Goal: Task Accomplishment & Management: Use online tool/utility

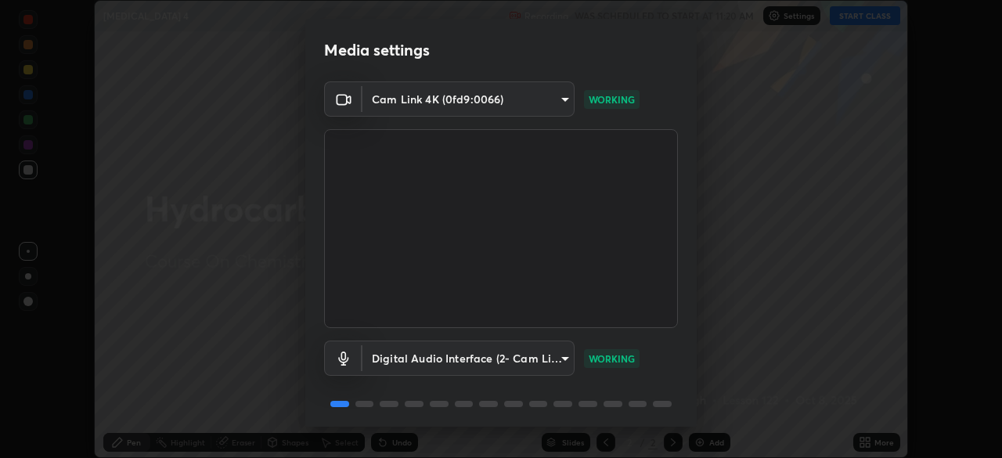
scroll to position [56, 0]
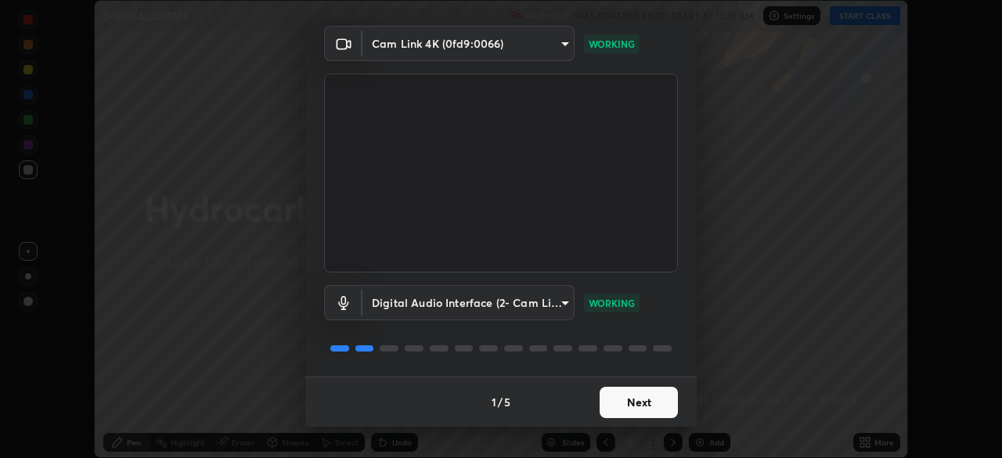
click at [639, 402] on button "Next" at bounding box center [639, 402] width 78 height 31
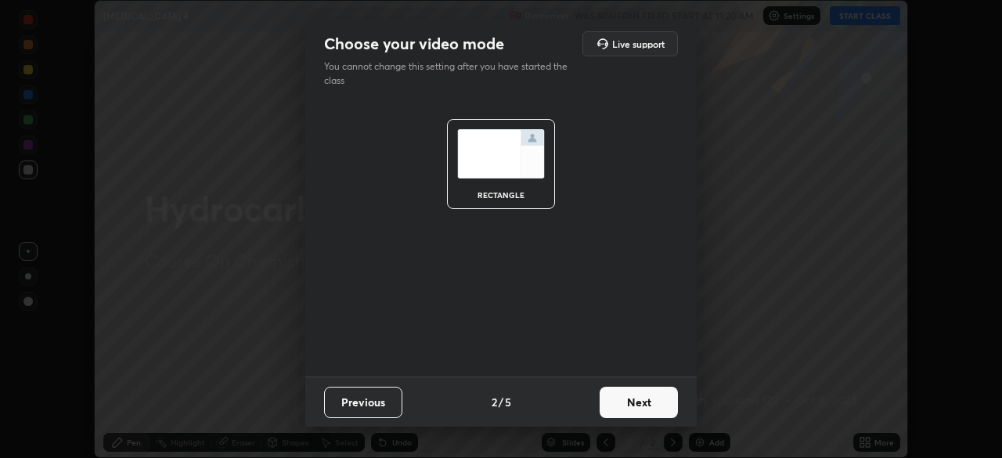
click at [643, 410] on button "Next" at bounding box center [639, 402] width 78 height 31
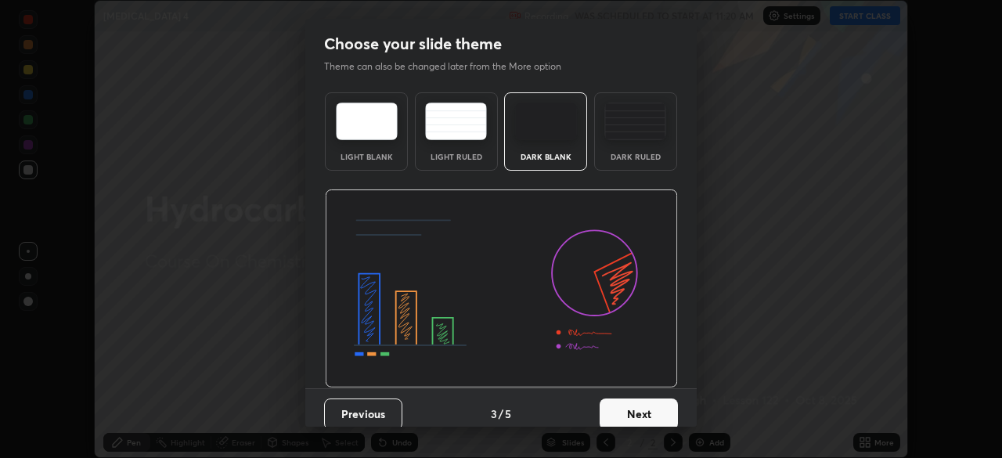
click at [640, 413] on button "Next" at bounding box center [639, 413] width 78 height 31
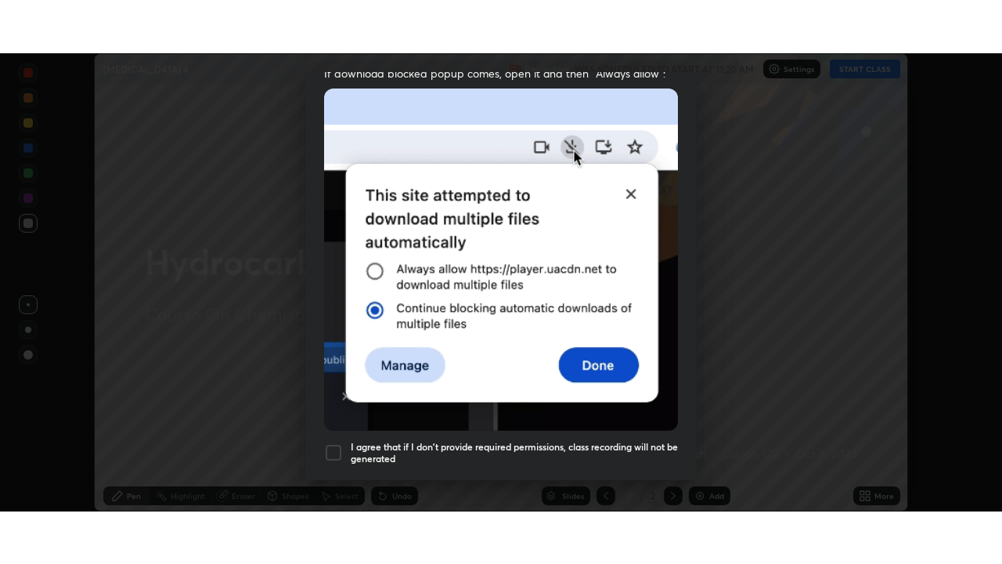
scroll to position [375, 0]
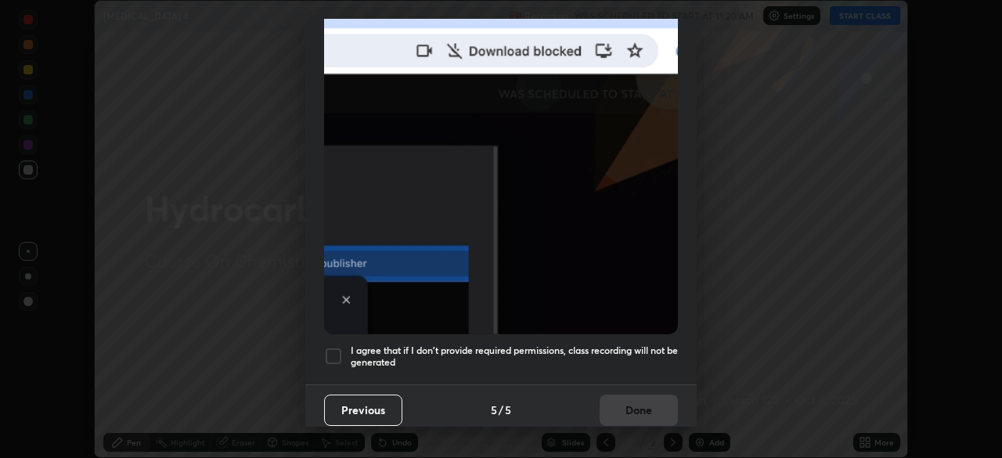
click at [618, 348] on h5 "I agree that if I don't provide required permissions, class recording will not …" at bounding box center [514, 356] width 327 height 24
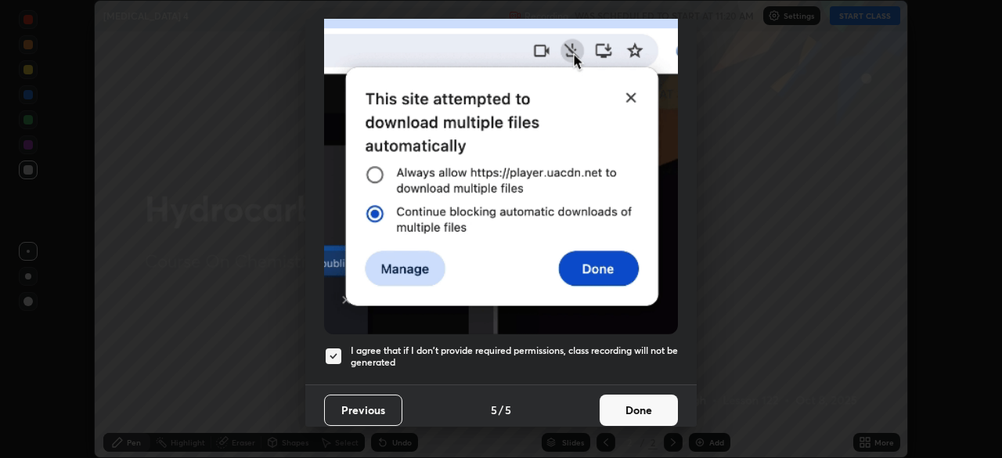
click at [644, 402] on button "Done" at bounding box center [639, 410] width 78 height 31
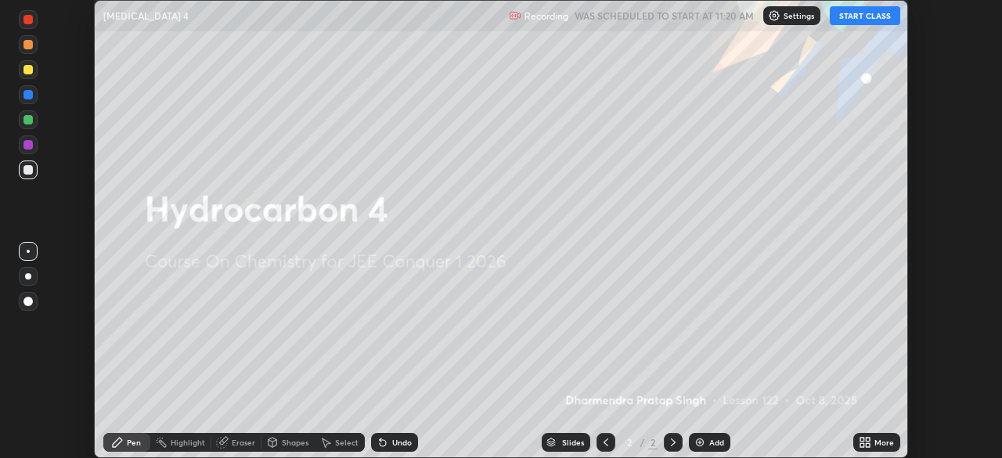
click at [878, 441] on div "More" at bounding box center [884, 442] width 20 height 8
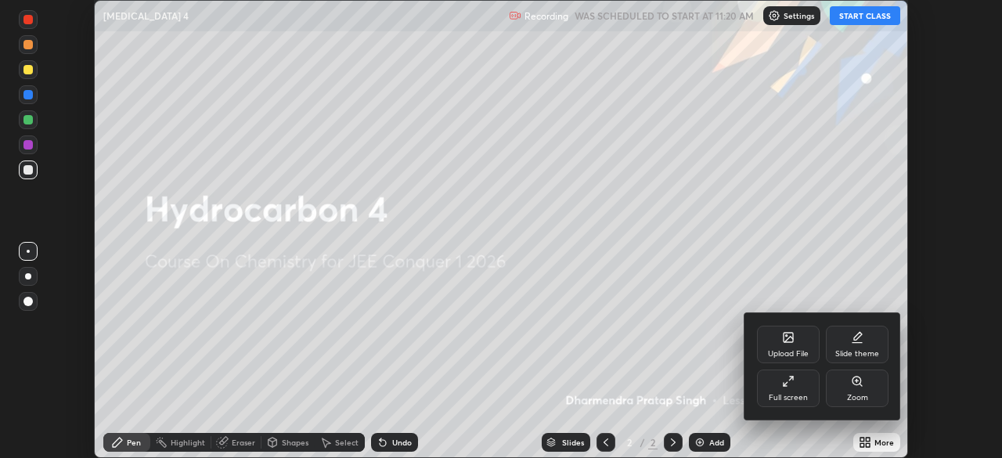
click at [788, 380] on icon at bounding box center [788, 381] width 13 height 13
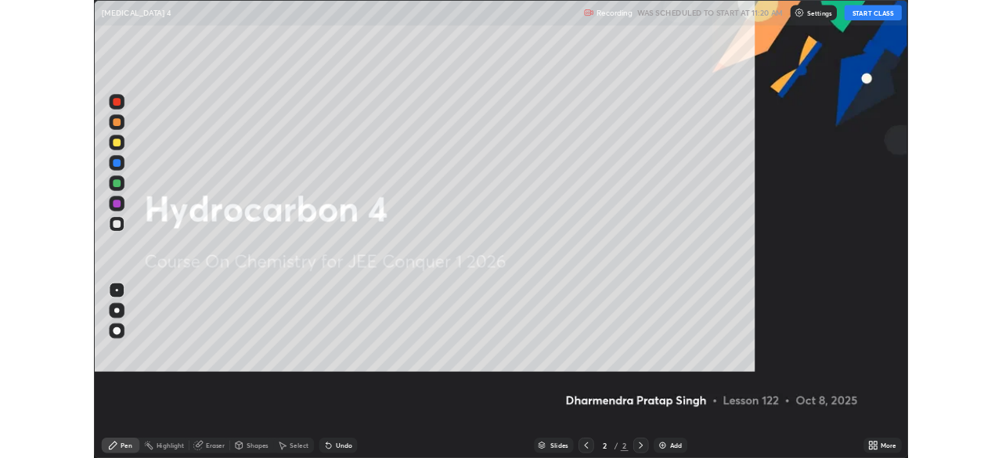
scroll to position [564, 1002]
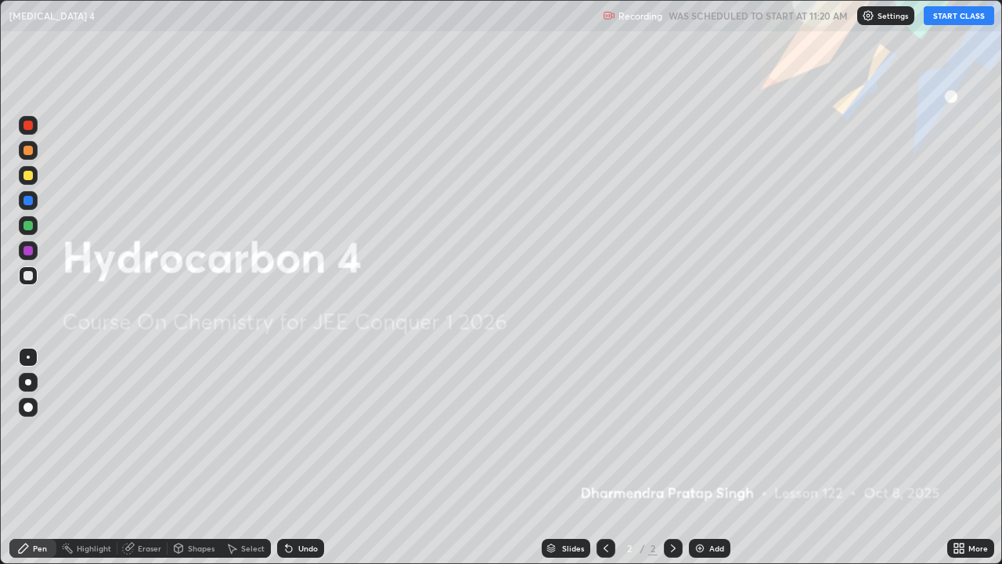
click at [948, 14] on button "START CLASS" at bounding box center [959, 15] width 70 height 19
click at [702, 457] on img at bounding box center [700, 548] width 13 height 13
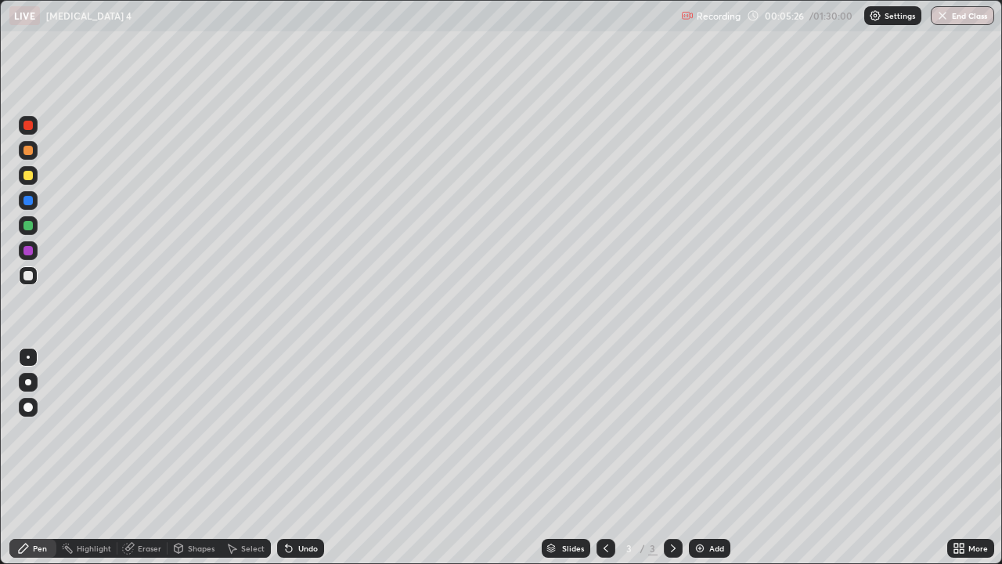
click at [717, 457] on div "Add" at bounding box center [716, 548] width 15 height 8
click at [150, 457] on div "Eraser" at bounding box center [149, 548] width 23 height 8
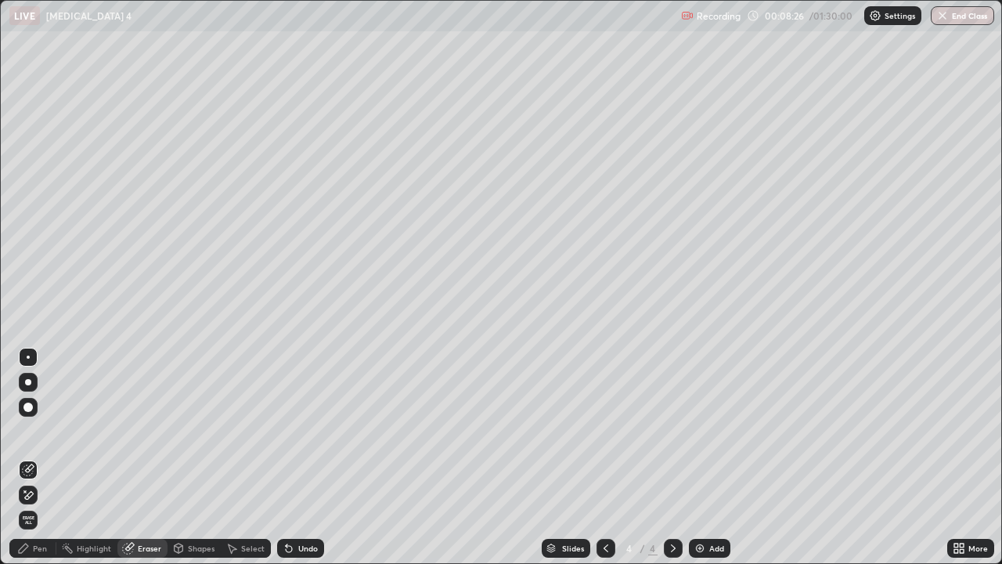
click at [38, 457] on div "Pen" at bounding box center [40, 548] width 14 height 8
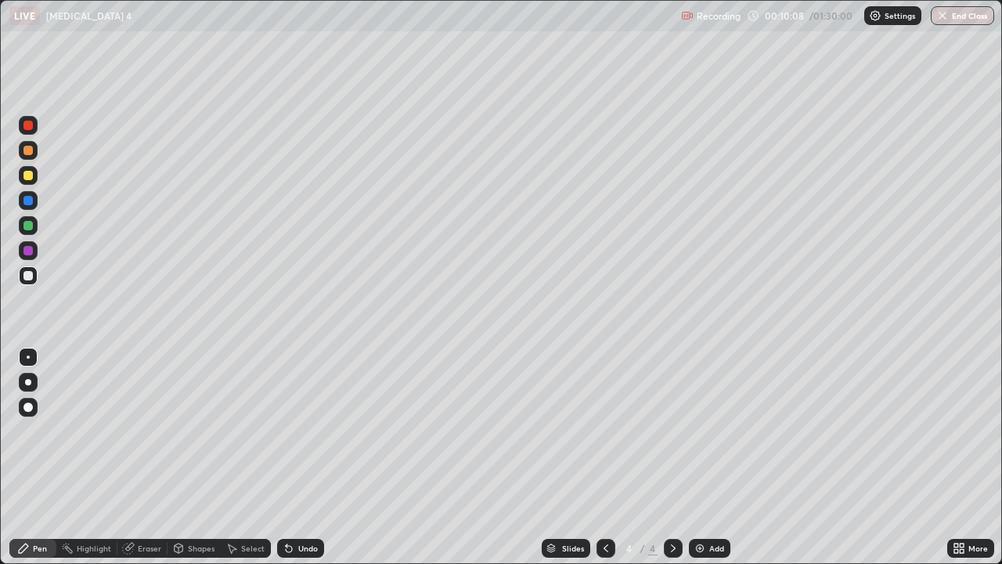
click at [139, 457] on div "Eraser" at bounding box center [149, 548] width 23 height 8
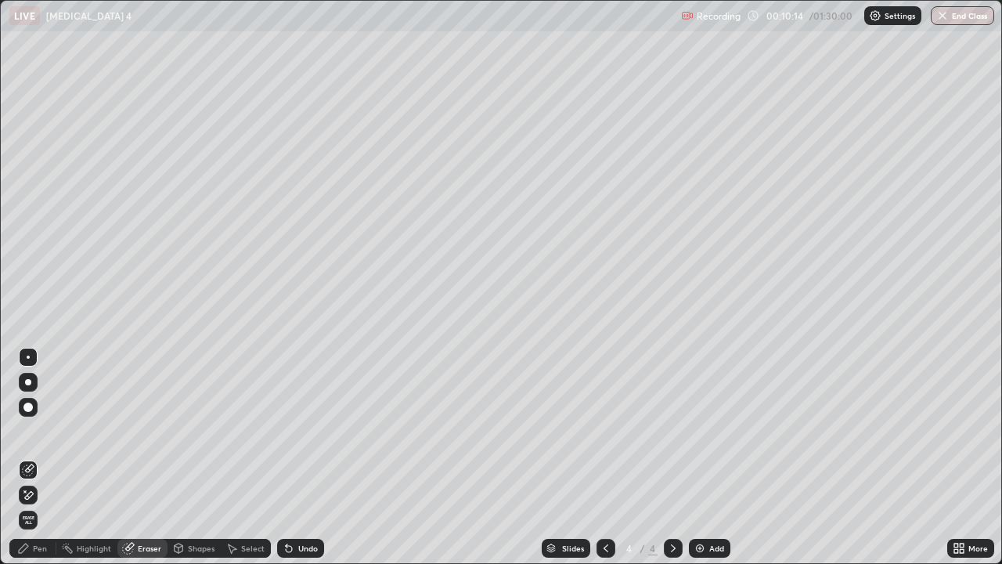
click at [41, 457] on div "Pen" at bounding box center [40, 548] width 14 height 8
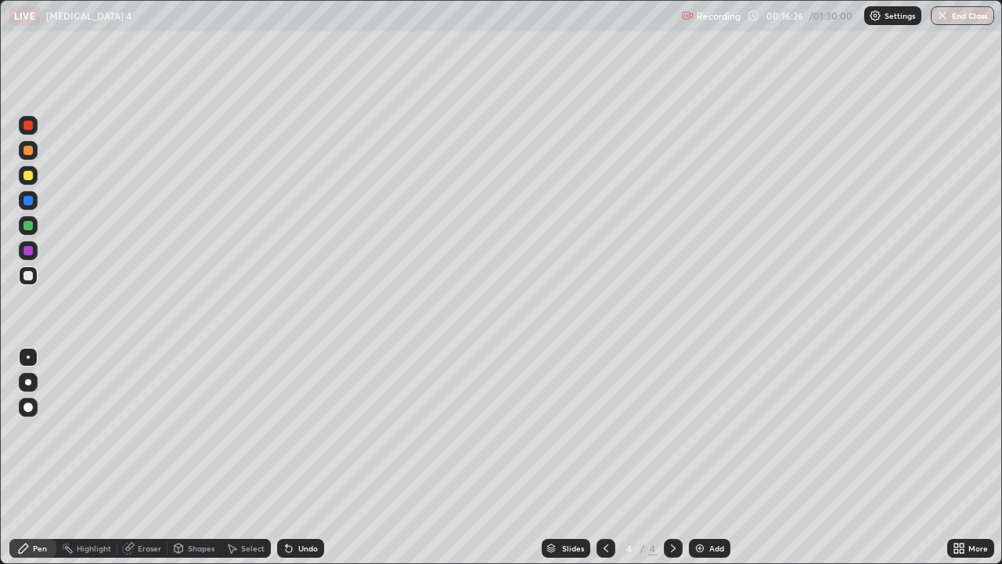
click at [707, 457] on div "Add" at bounding box center [709, 548] width 41 height 19
click at [606, 457] on icon at bounding box center [606, 548] width 5 height 8
click at [673, 457] on icon at bounding box center [673, 548] width 13 height 13
click at [606, 457] on icon at bounding box center [606, 548] width 13 height 13
click at [674, 457] on icon at bounding box center [673, 548] width 13 height 13
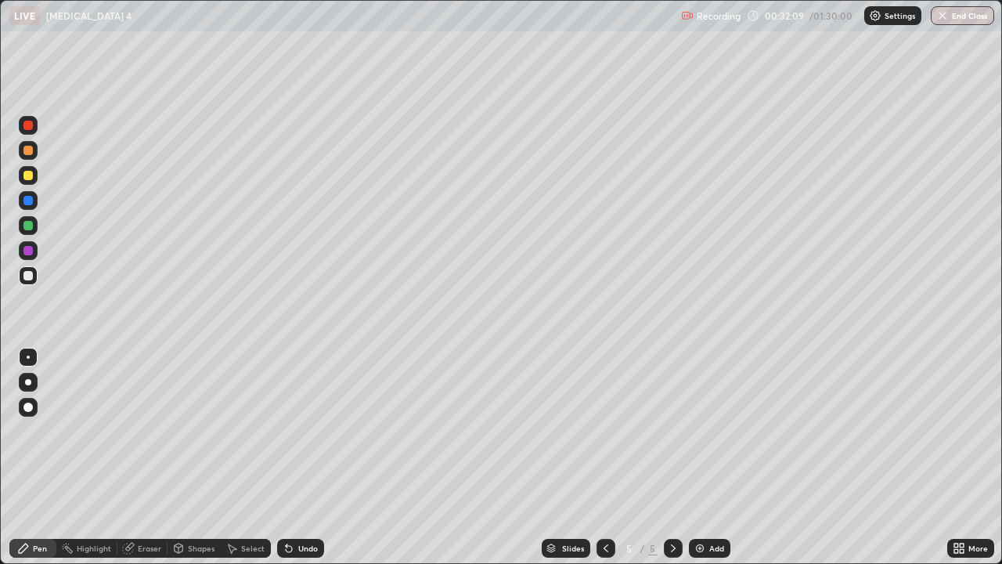
click at [675, 457] on icon at bounding box center [673, 548] width 13 height 13
click at [679, 457] on div at bounding box center [673, 548] width 19 height 19
click at [705, 457] on img at bounding box center [700, 548] width 13 height 13
click at [604, 457] on icon at bounding box center [606, 548] width 13 height 13
click at [608, 457] on icon at bounding box center [606, 548] width 13 height 13
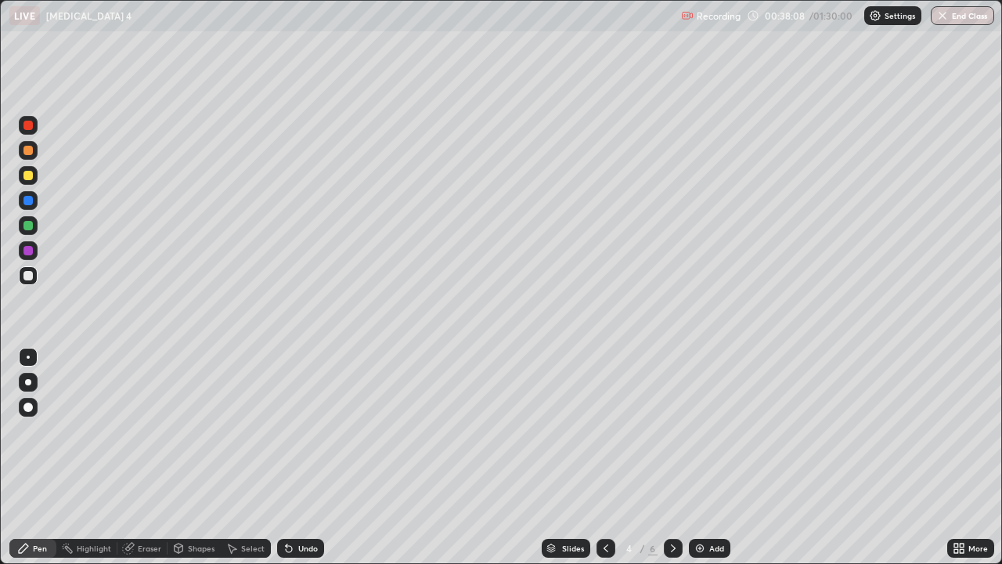
click at [674, 457] on icon at bounding box center [673, 548] width 13 height 13
click at [703, 457] on img at bounding box center [700, 548] width 13 height 13
click at [701, 457] on img at bounding box center [700, 548] width 13 height 13
click at [707, 457] on div "Add" at bounding box center [709, 548] width 41 height 19
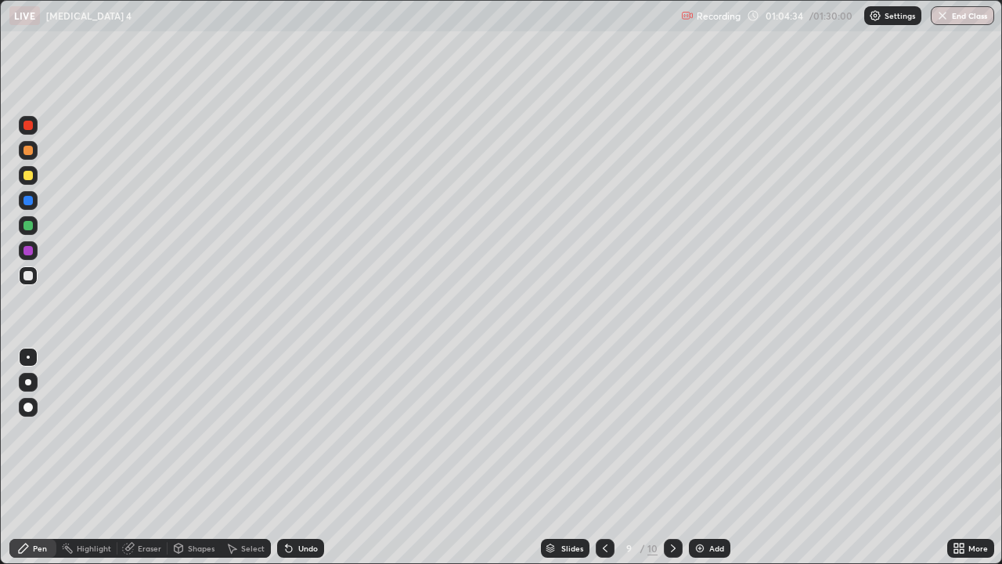
click at [146, 457] on div "Eraser" at bounding box center [149, 548] width 23 height 8
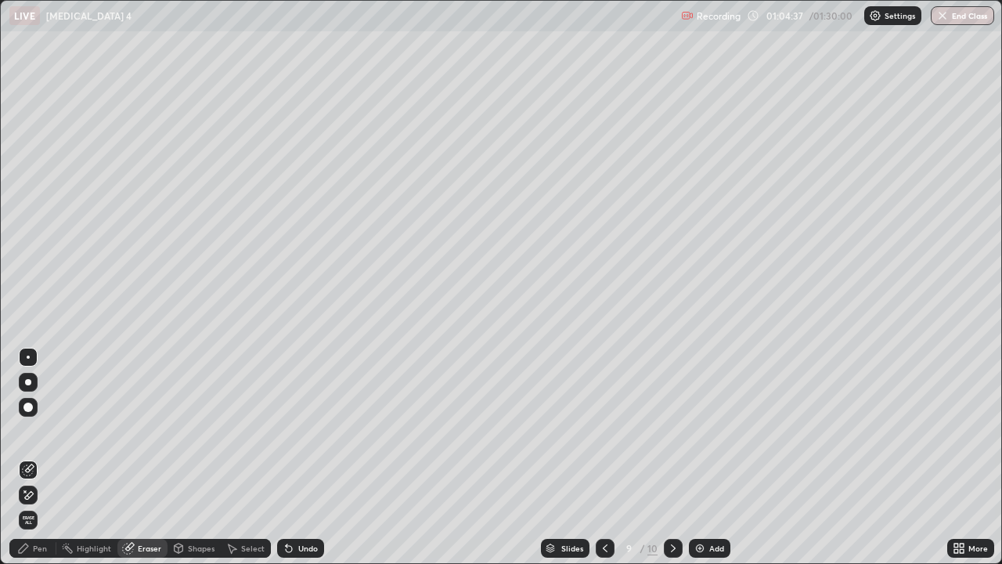
click at [45, 457] on div "Pen" at bounding box center [40, 548] width 14 height 8
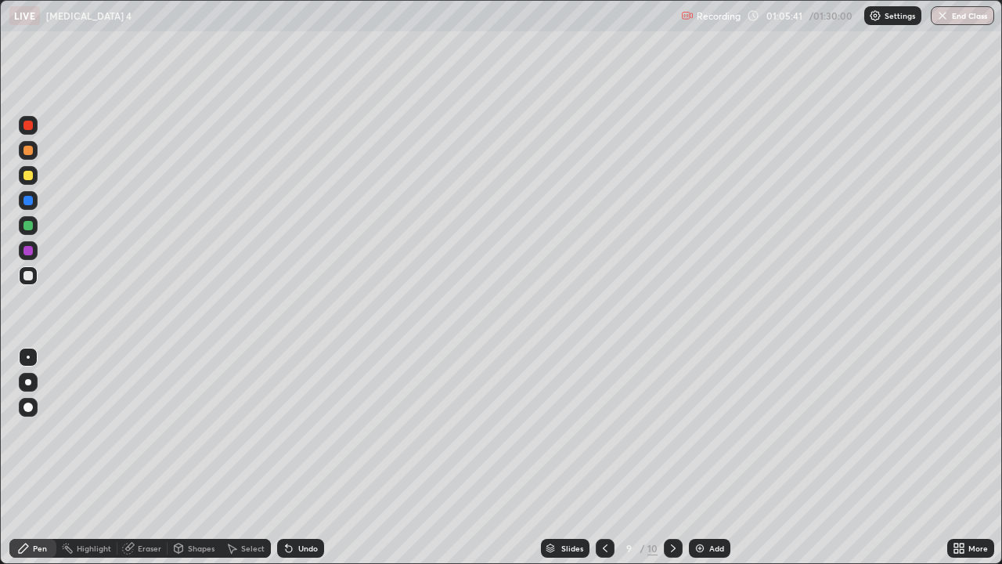
click at [153, 457] on div "Eraser" at bounding box center [149, 548] width 23 height 8
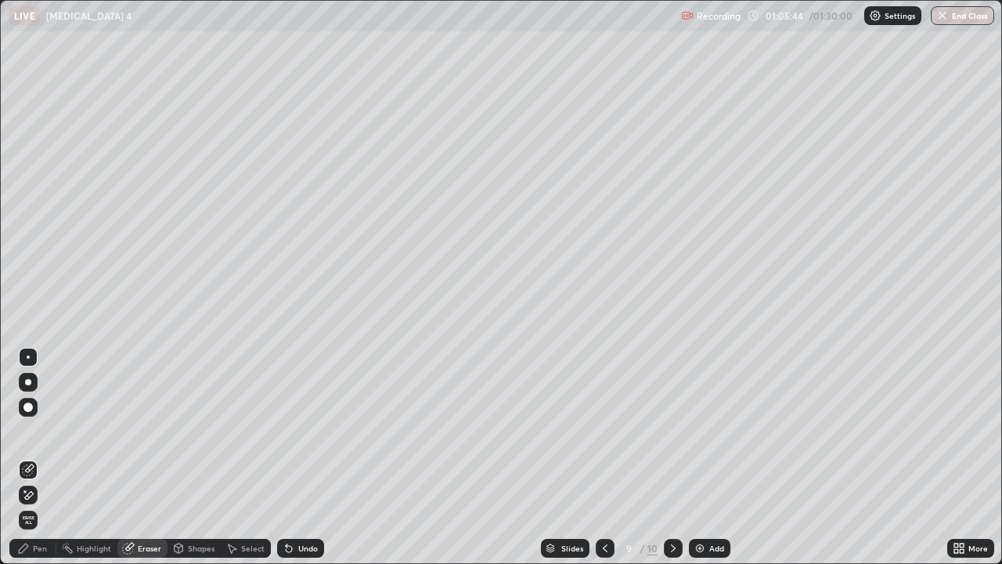
click at [46, 457] on div "Pen" at bounding box center [40, 548] width 14 height 8
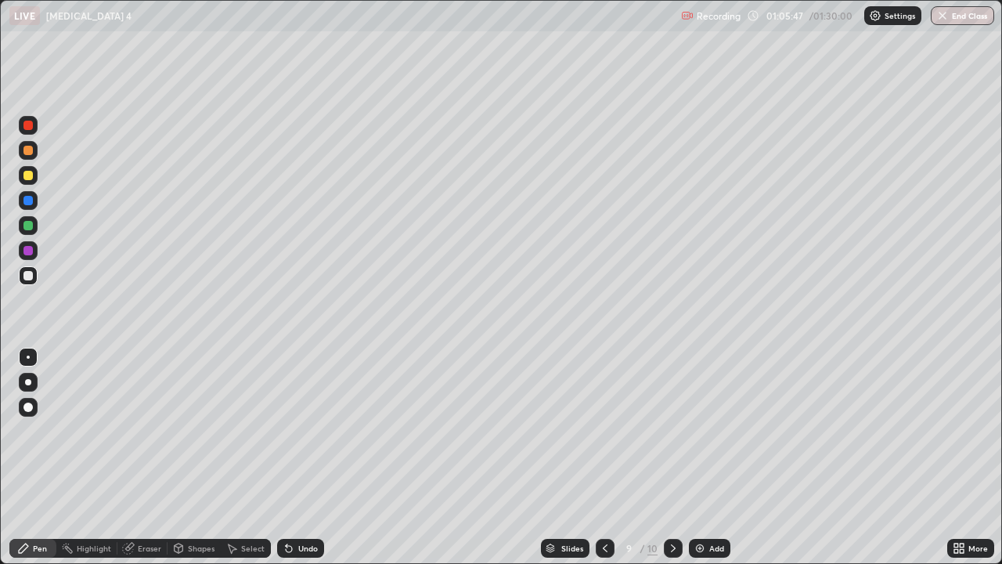
click at [150, 457] on div "Eraser" at bounding box center [149, 548] width 23 height 8
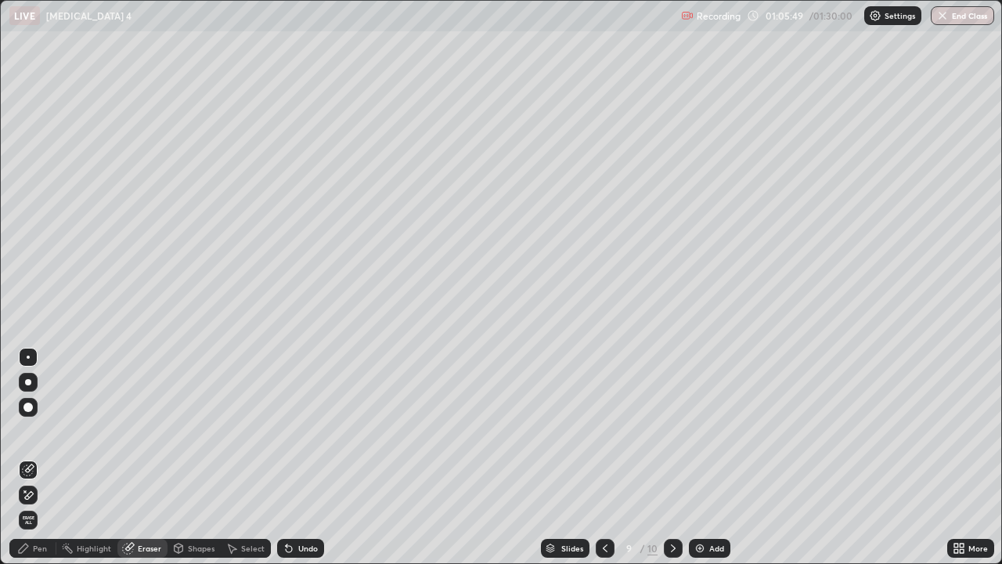
click at [41, 457] on div "Pen" at bounding box center [40, 548] width 14 height 8
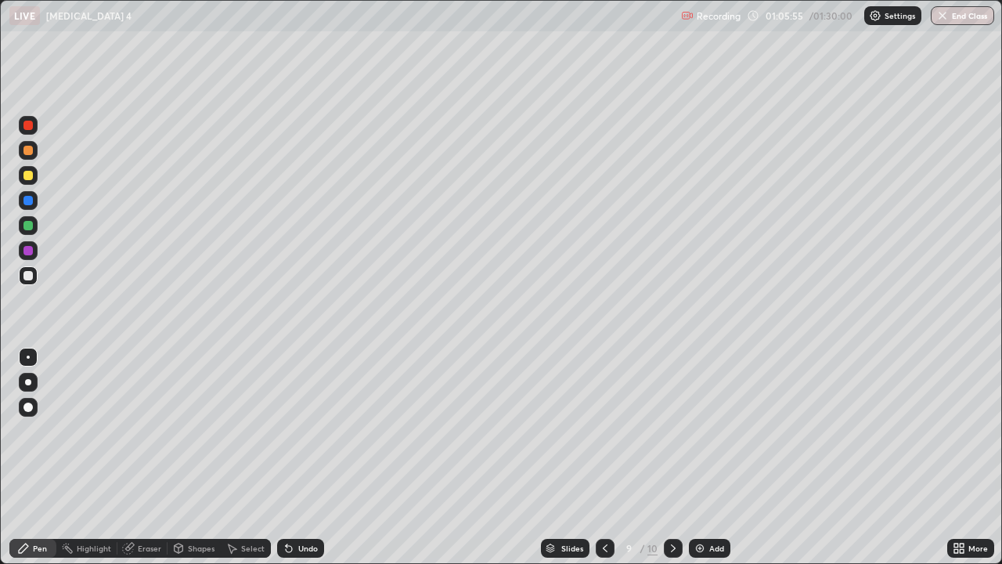
click at [151, 457] on div "Eraser" at bounding box center [149, 548] width 23 height 8
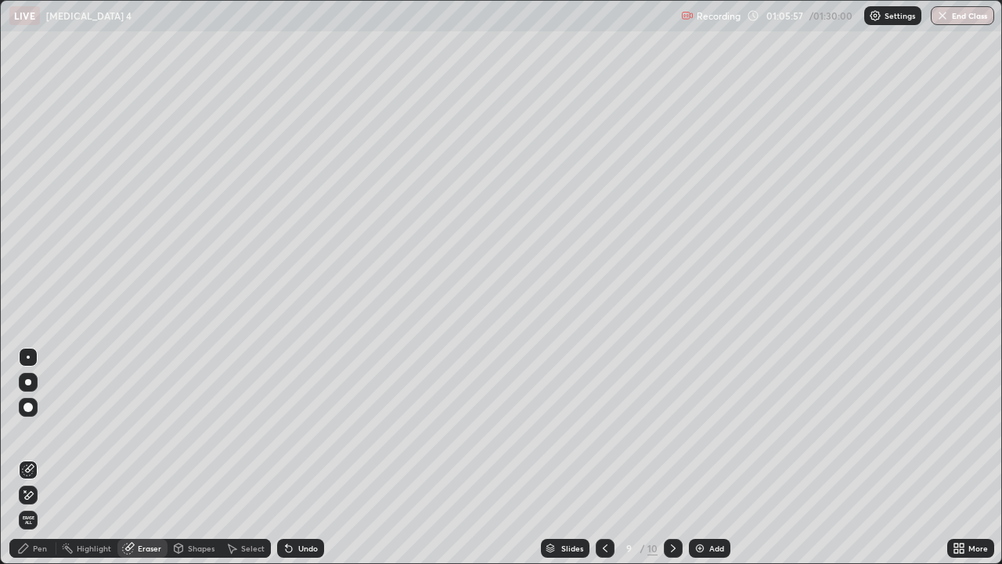
click at [41, 457] on div "Pen" at bounding box center [40, 548] width 14 height 8
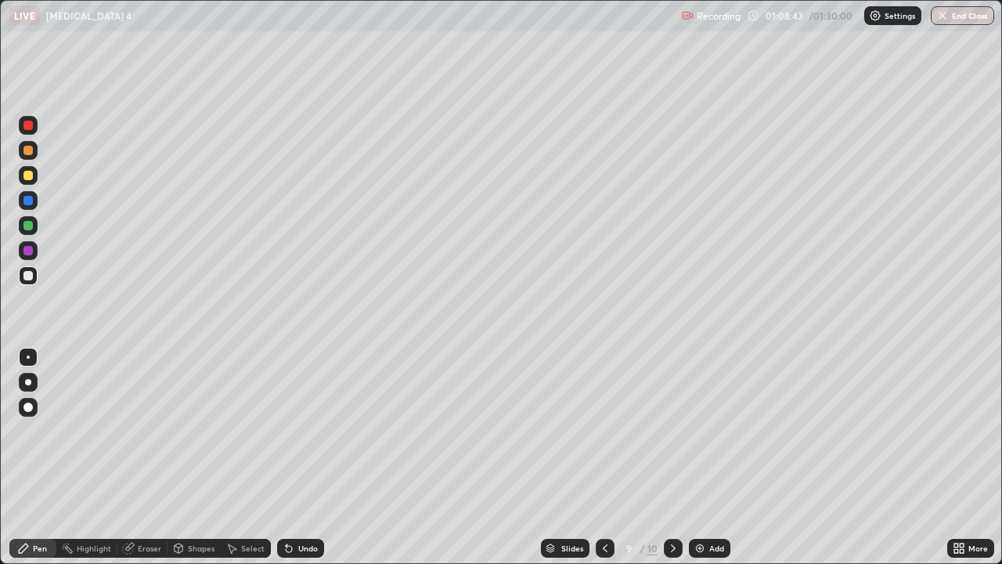
click at [151, 457] on div "Eraser" at bounding box center [149, 548] width 23 height 8
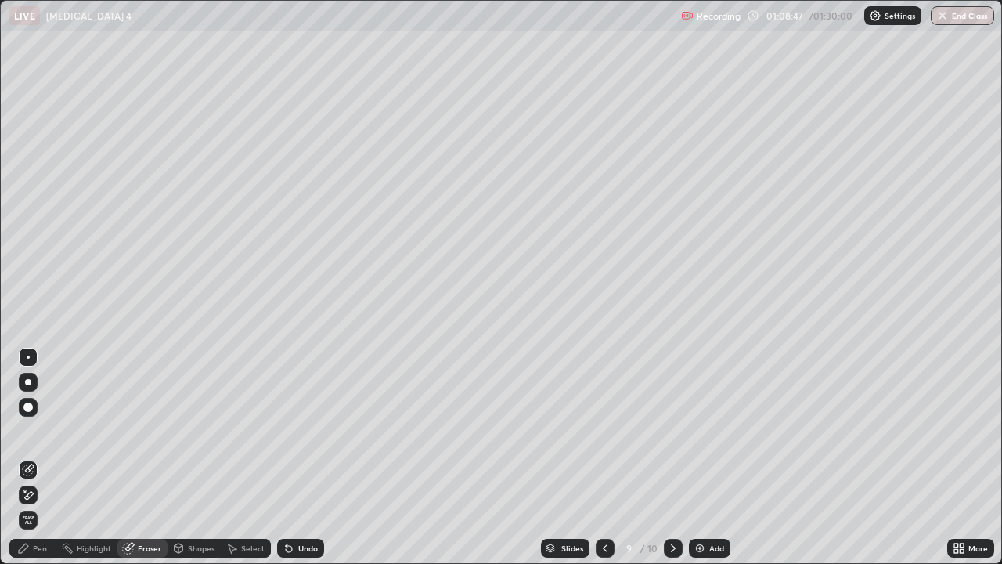
click at [39, 457] on div "Pen" at bounding box center [40, 548] width 14 height 8
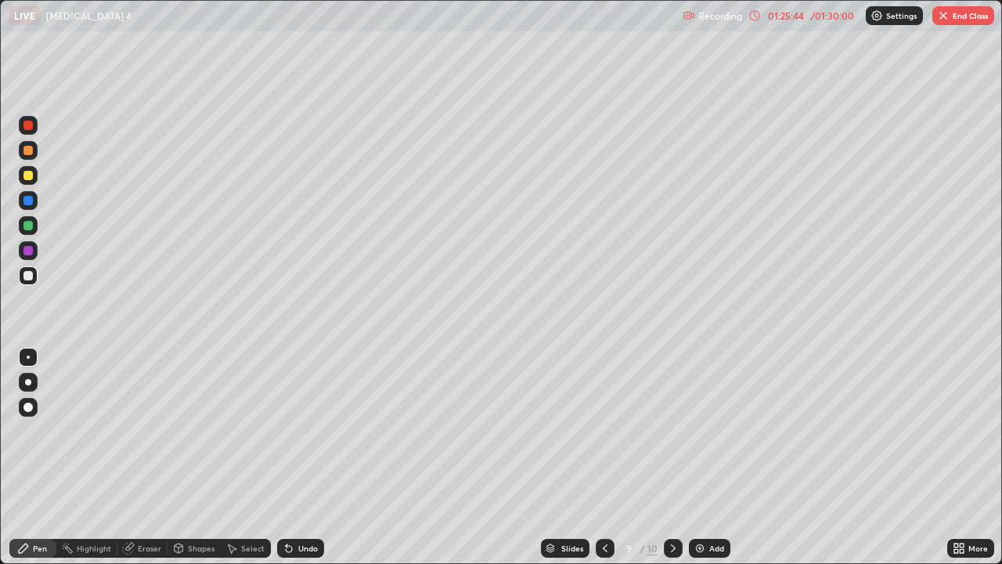
click at [700, 457] on img at bounding box center [700, 548] width 13 height 13
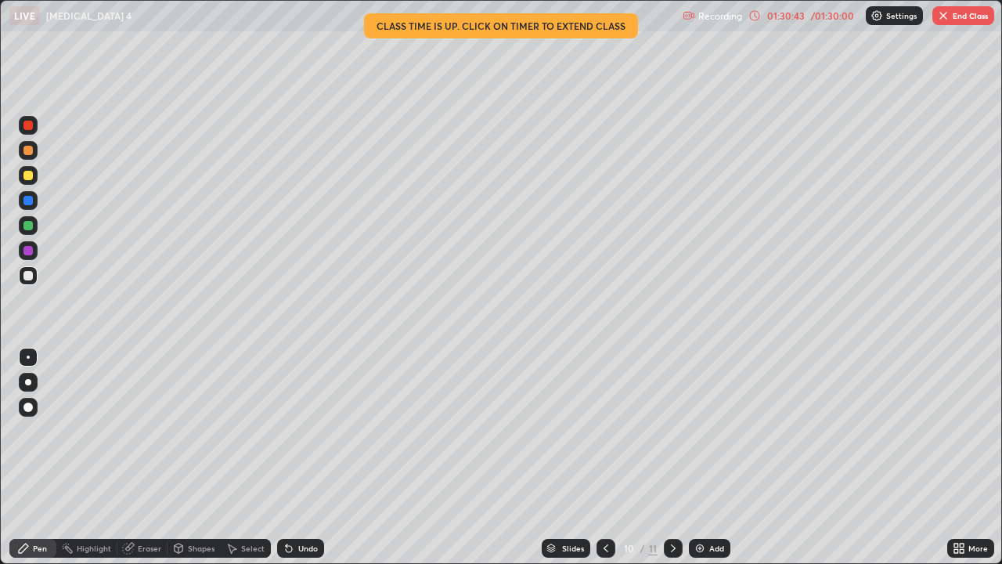
click at [707, 457] on div "Add" at bounding box center [709, 548] width 41 height 19
click at [610, 457] on icon at bounding box center [606, 548] width 13 height 13
click at [705, 457] on img at bounding box center [700, 548] width 13 height 13
click at [605, 457] on icon at bounding box center [606, 548] width 13 height 13
click at [672, 457] on icon at bounding box center [673, 548] width 5 height 8
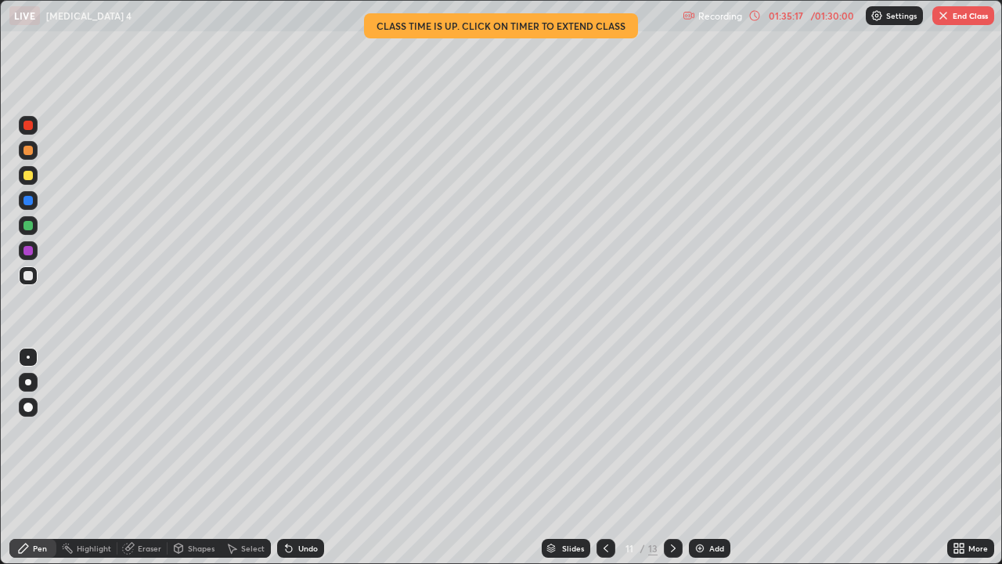
click at [672, 457] on icon at bounding box center [673, 548] width 5 height 8
click at [954, 16] on button "End Class" at bounding box center [963, 15] width 62 height 19
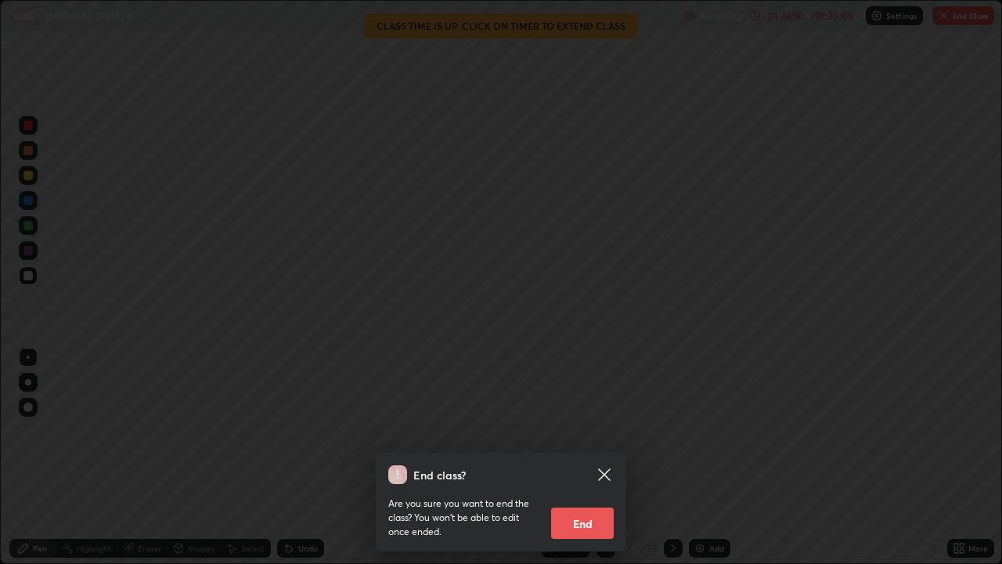
click at [596, 457] on button "End" at bounding box center [582, 522] width 63 height 31
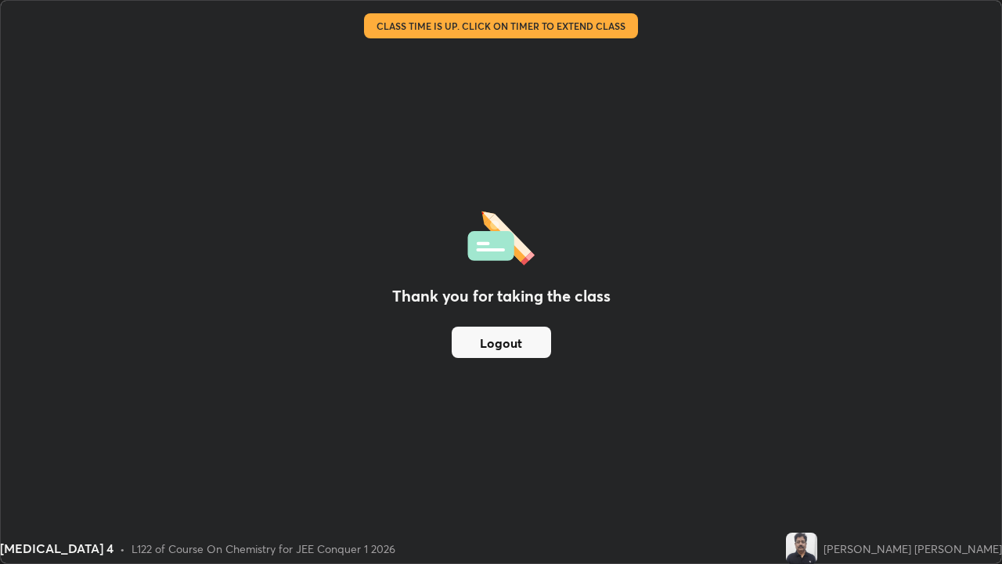
click at [528, 344] on button "Logout" at bounding box center [501, 341] width 99 height 31
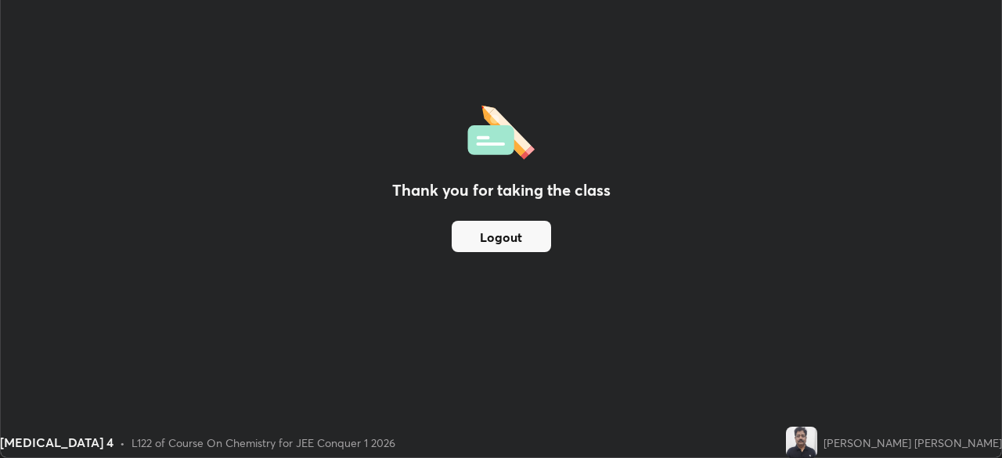
scroll to position [77828, 77284]
